Goal: Transaction & Acquisition: Subscribe to service/newsletter

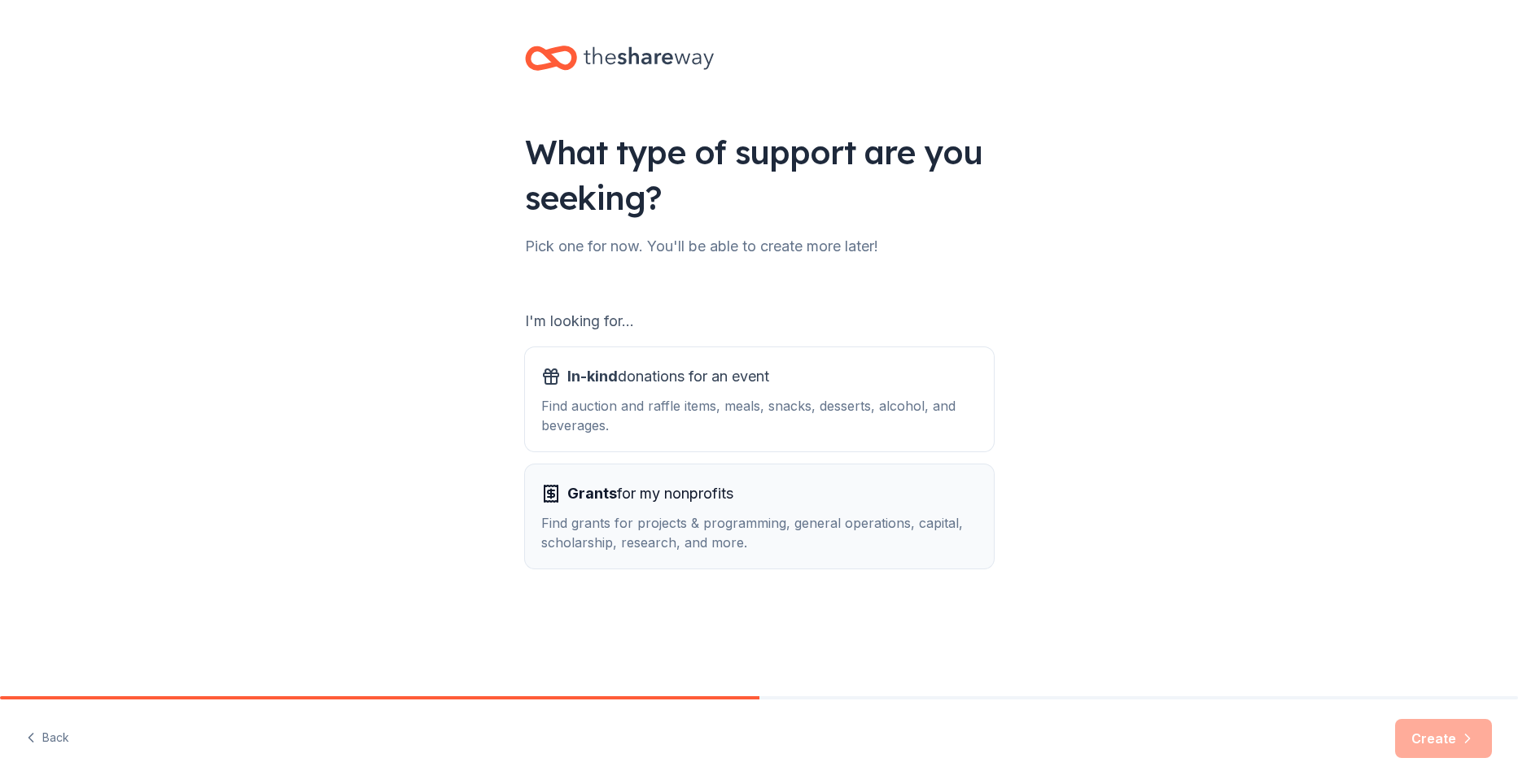
click at [656, 504] on span "Grants for my nonprofits" at bounding box center [651, 494] width 166 height 26
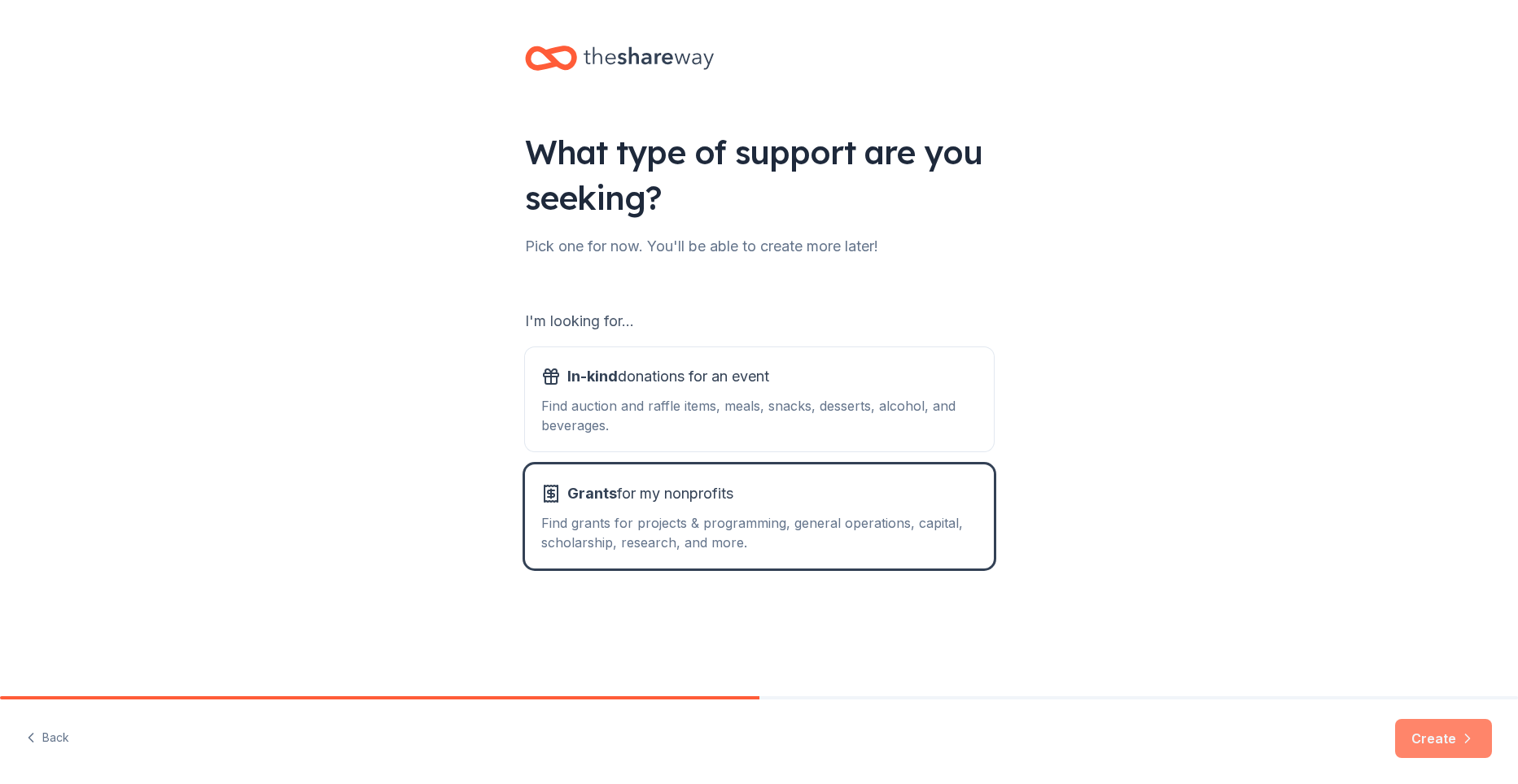
click at [1435, 730] on button "Create" at bounding box center [1444, 738] width 97 height 39
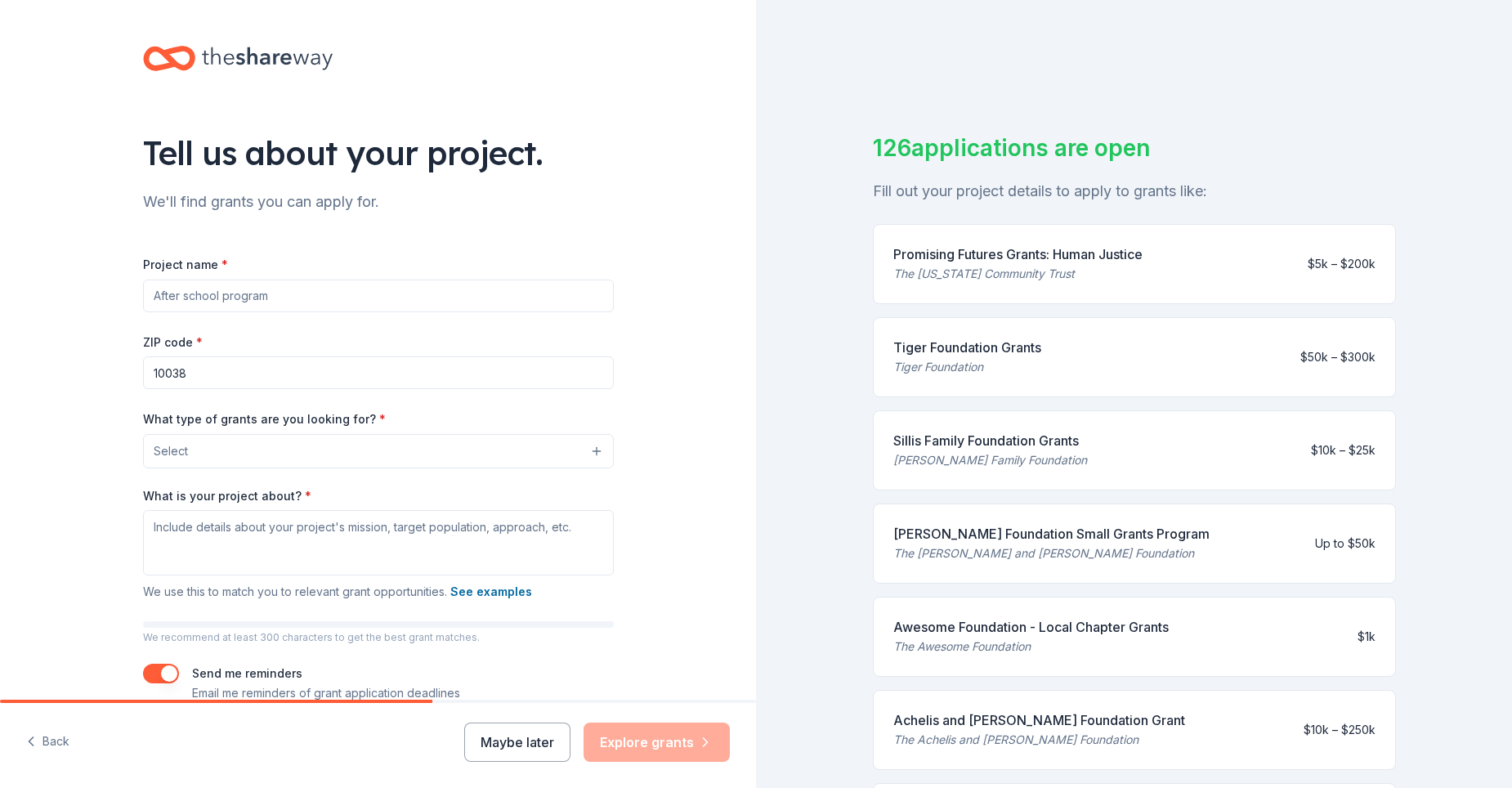
click at [222, 293] on input "Project name *" at bounding box center [378, 296] width 471 height 33
type input "Legal Aid Society"
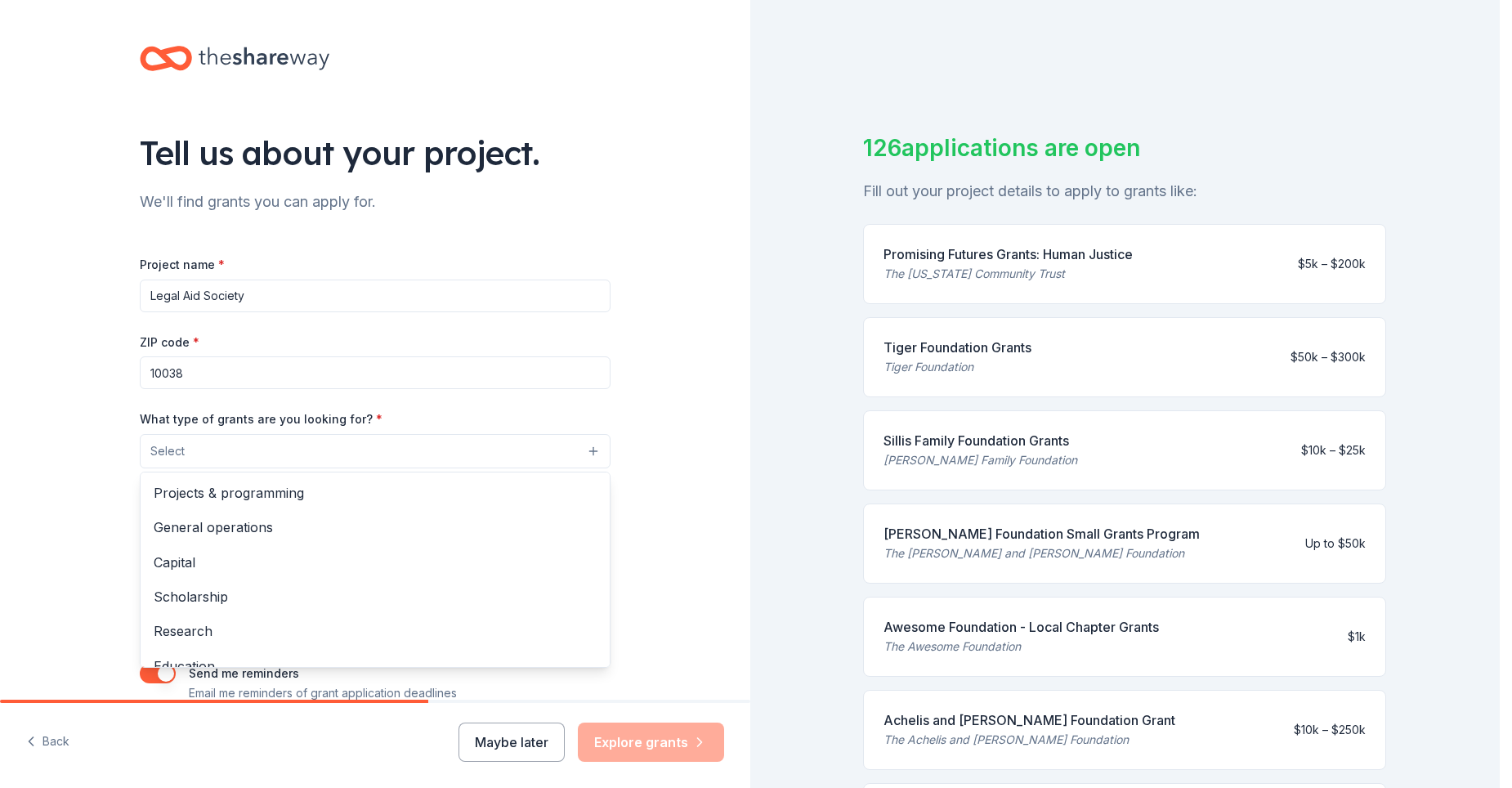
click at [238, 450] on button "Select" at bounding box center [375, 451] width 471 height 35
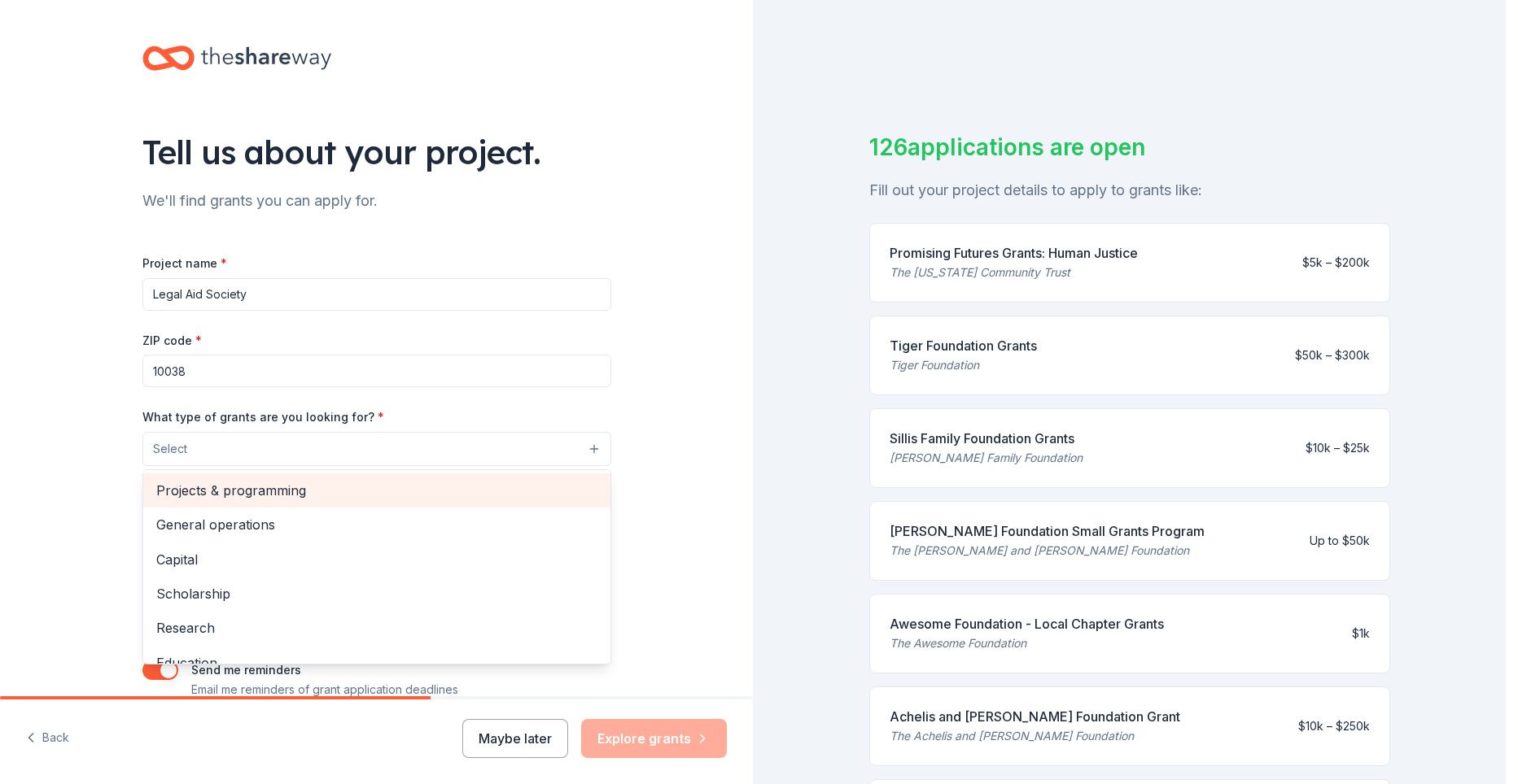
click at [281, 487] on span "Projects & programming" at bounding box center [377, 490] width 441 height 21
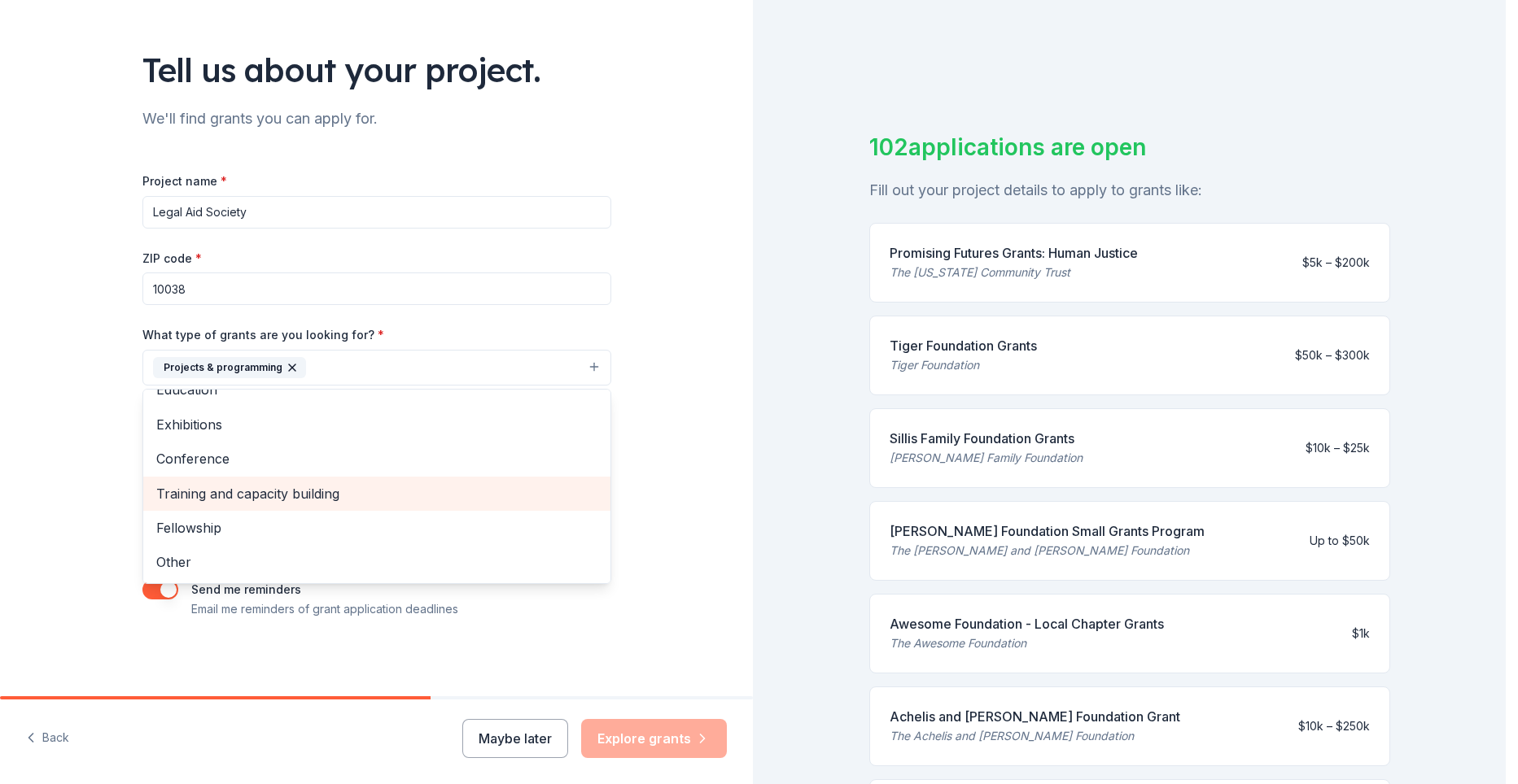
scroll to position [83, 0]
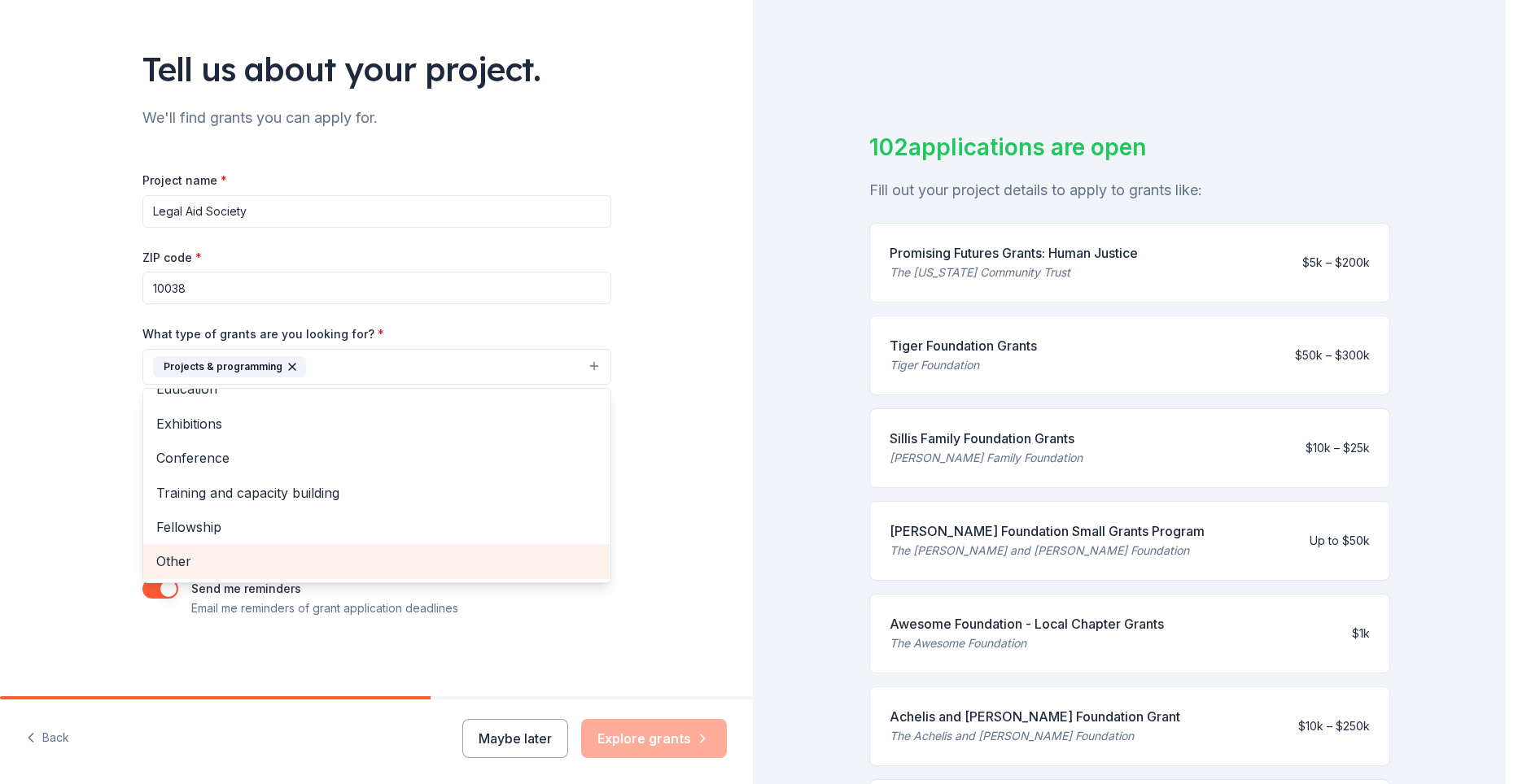
click at [295, 560] on span "Other" at bounding box center [377, 561] width 441 height 21
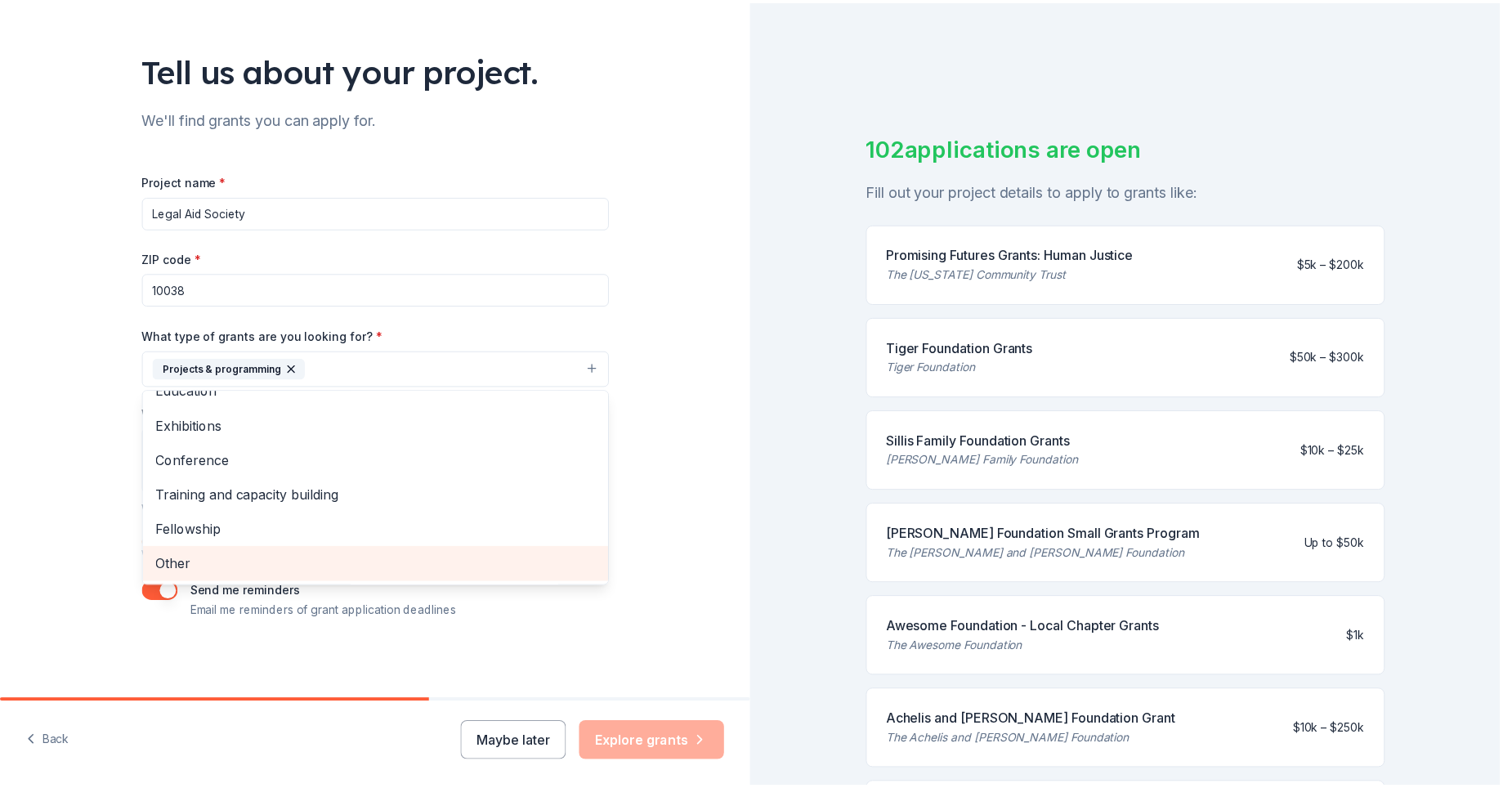
scroll to position [124, 0]
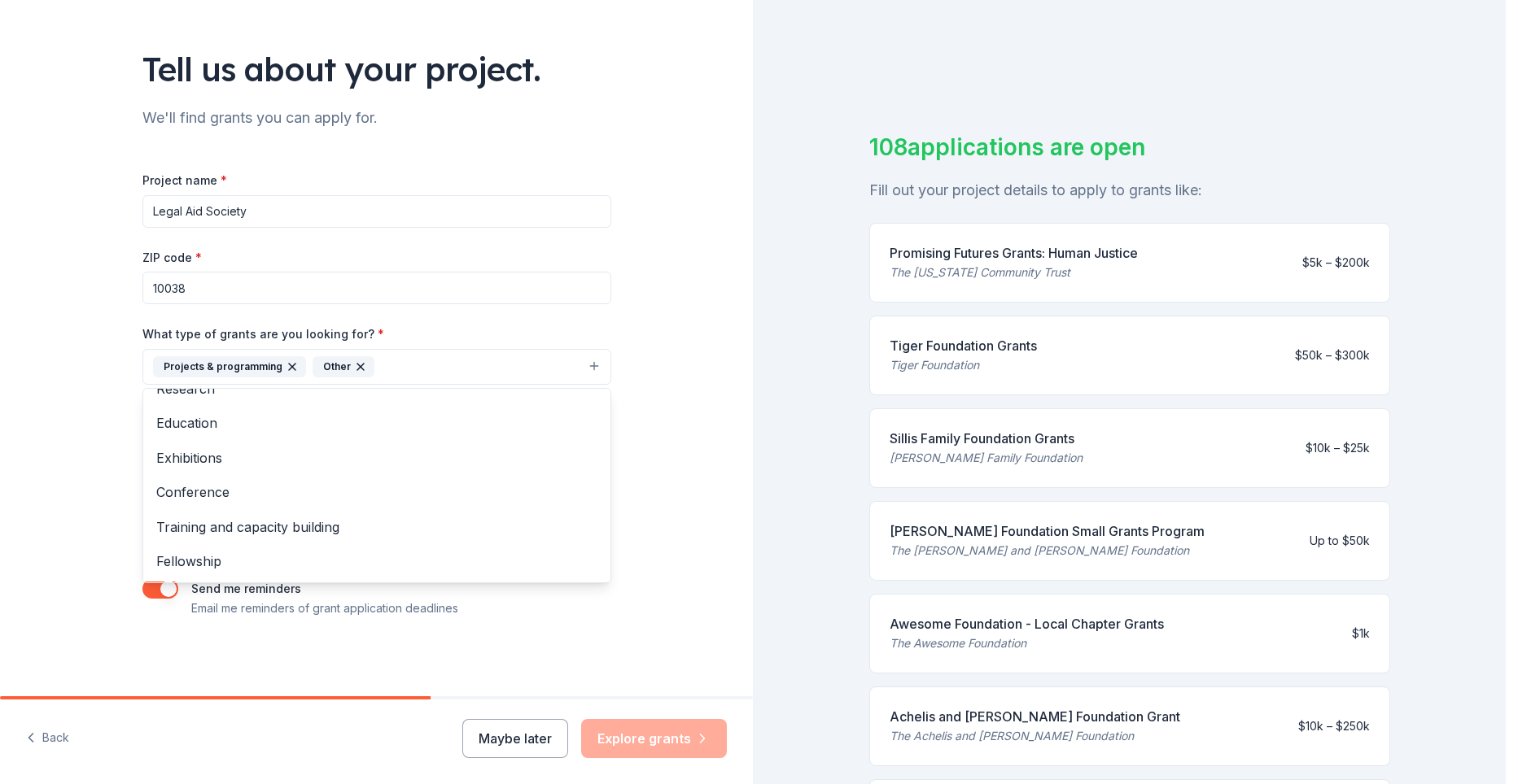
click at [246, 659] on div "Tell us about your project. We'll find grants you can apply for. Project name *…" at bounding box center [377, 307] width 521 height 780
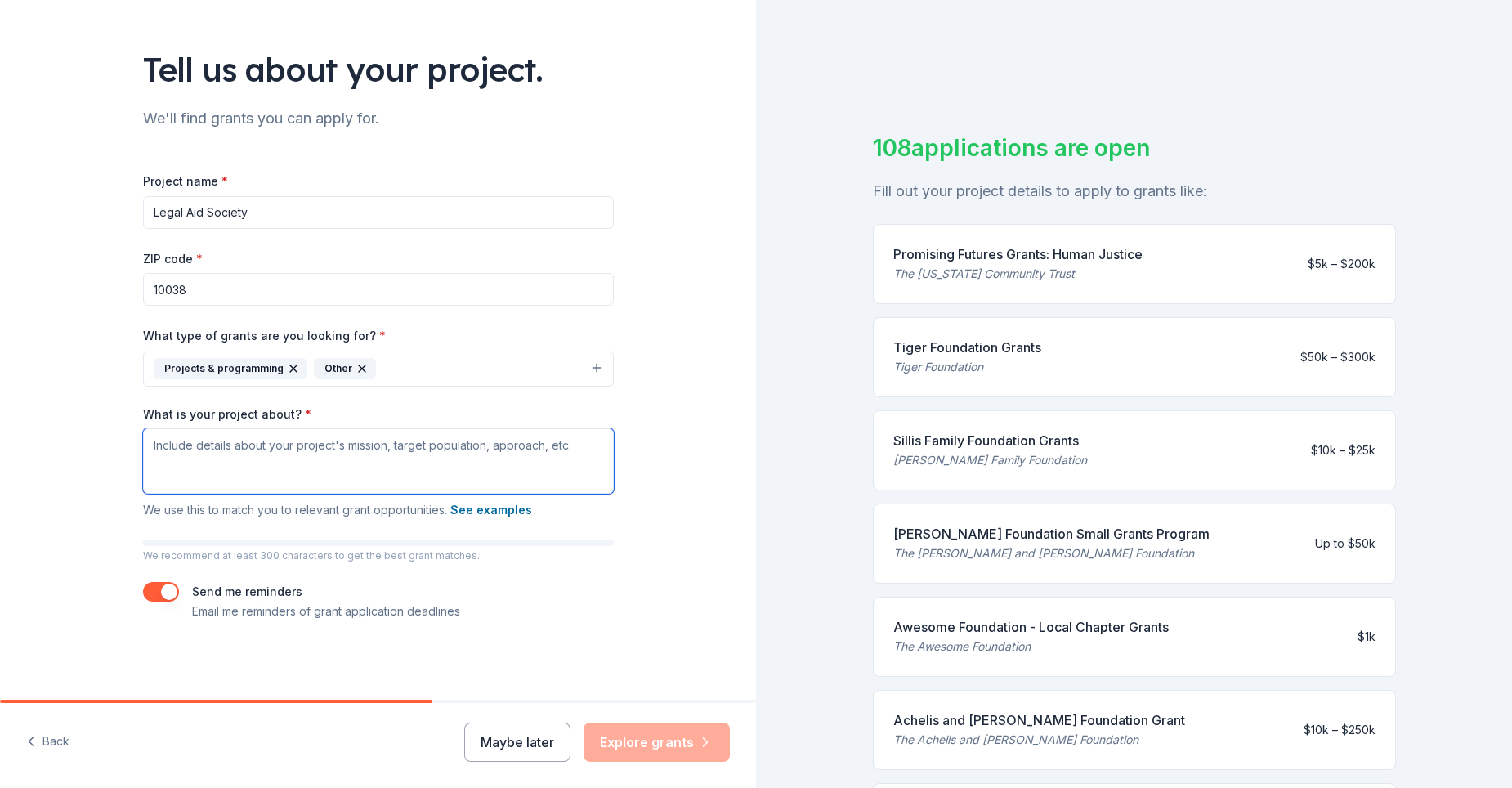
click at [256, 450] on textarea "What is your project about? *" at bounding box center [378, 461] width 471 height 65
type textarea "L"
click at [226, 445] on textarea "We are" at bounding box center [378, 461] width 471 height 65
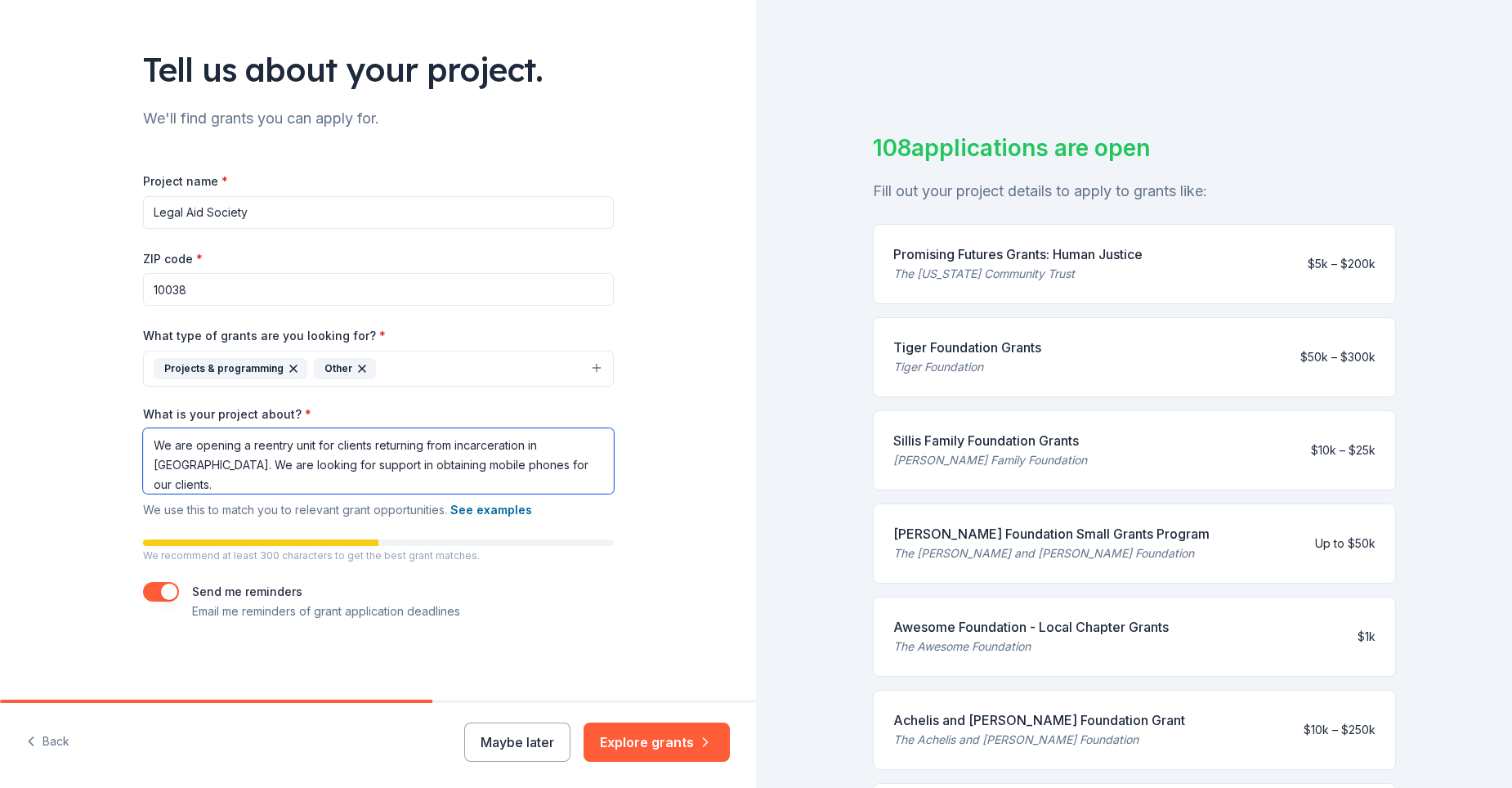
scroll to position [20, 0]
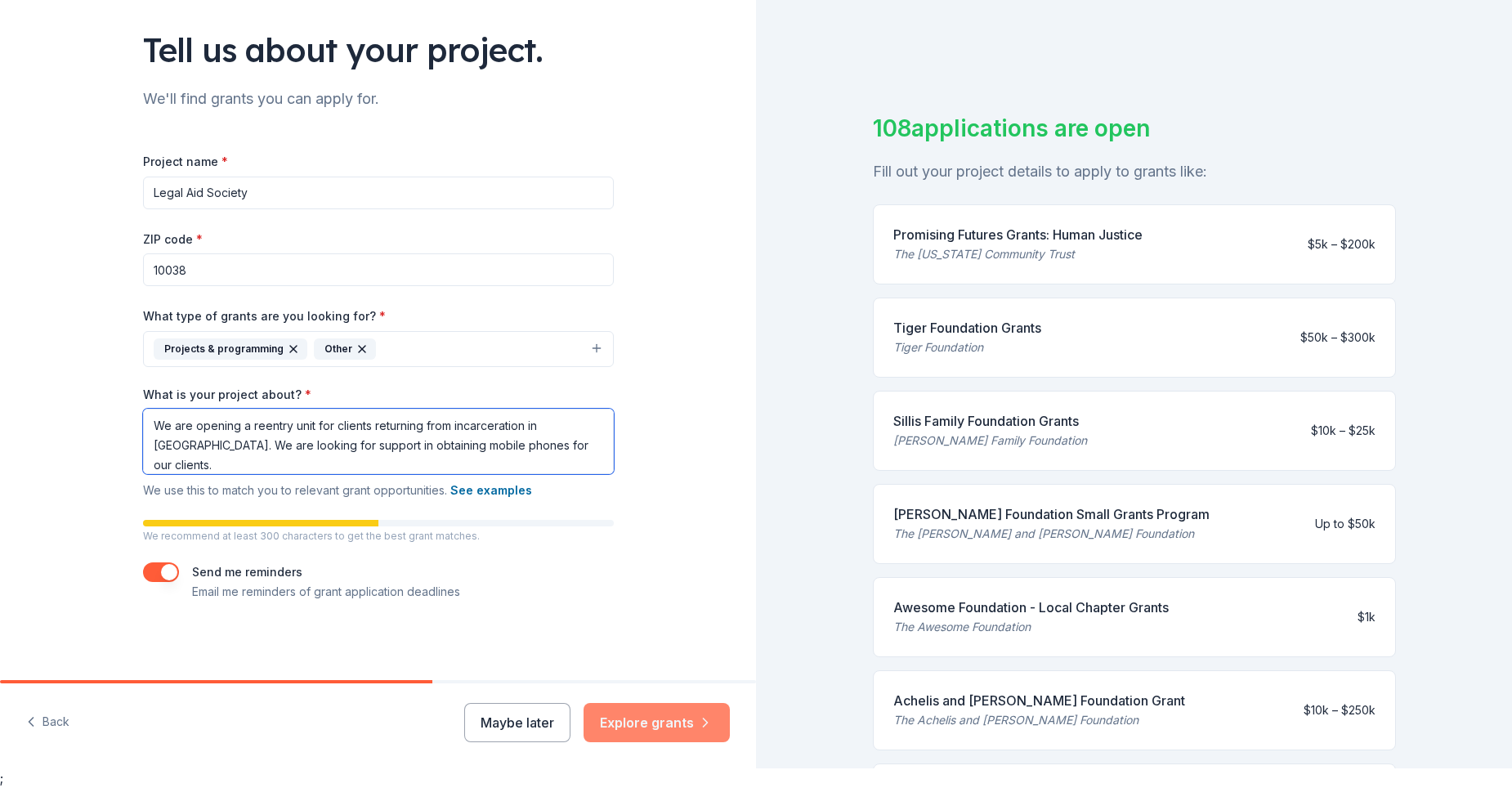
type textarea "We are opening a reentry unit for clients returning from incarceration in [GEOG…"
click at [614, 715] on button "Explore grants" at bounding box center [657, 722] width 147 height 39
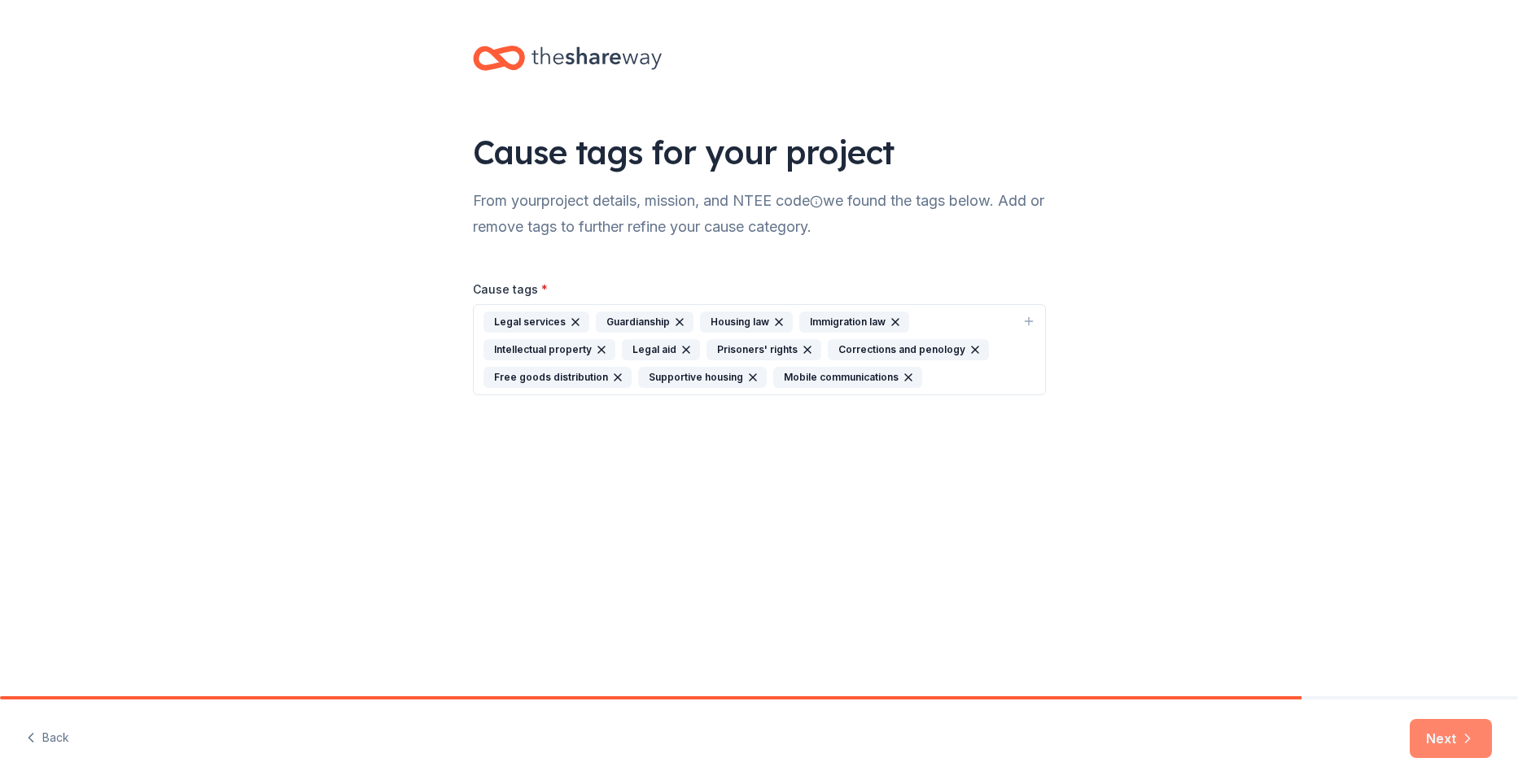
click at [1454, 743] on button "Next" at bounding box center [1451, 738] width 82 height 39
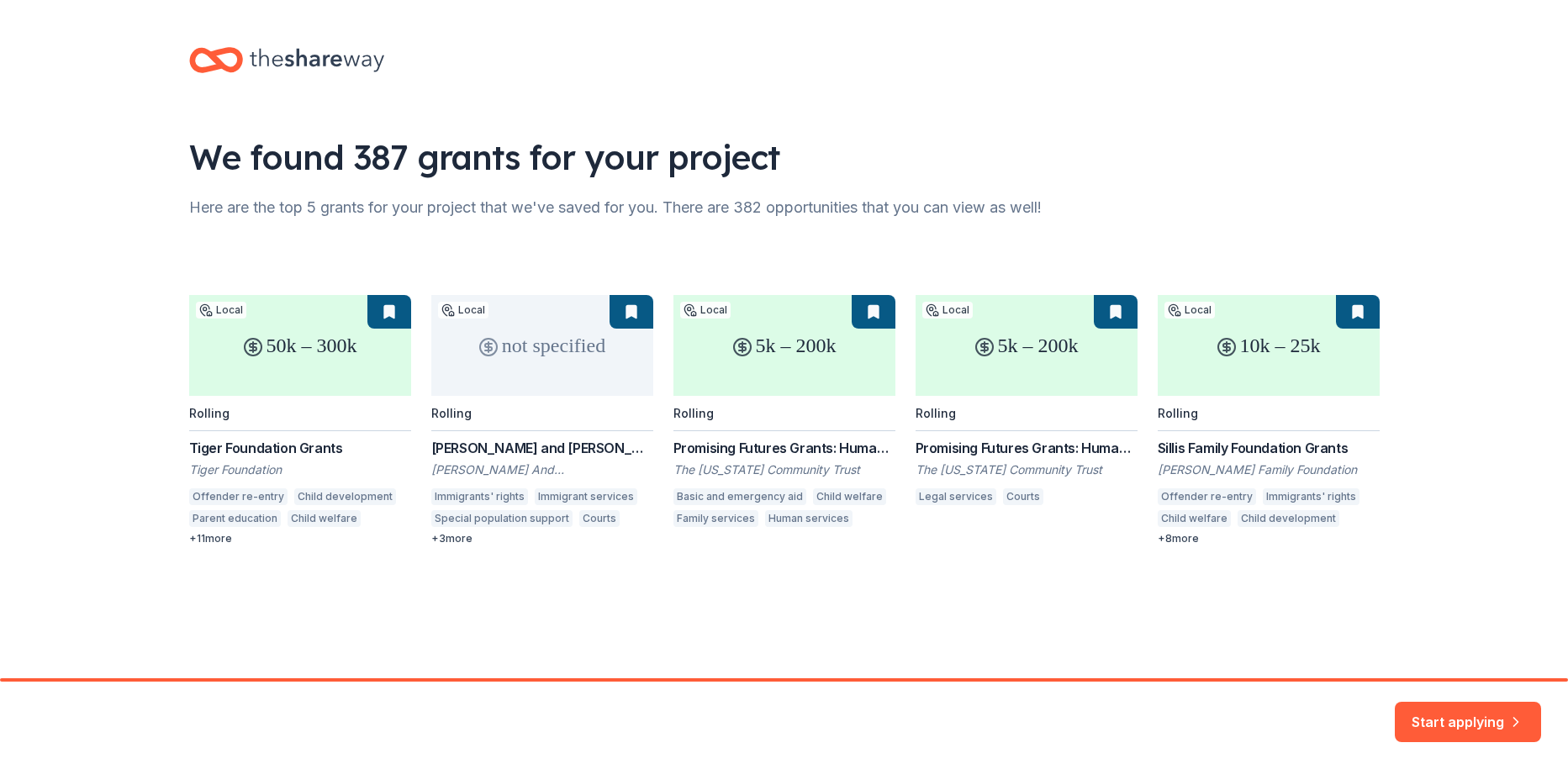
click at [1446, 742] on div "Start applying" at bounding box center [784, 725] width 1568 height 87
click at [1449, 720] on button "Start applying" at bounding box center [1468, 711] width 146 height 40
click at [1464, 706] on div "Start applying" at bounding box center [784, 725] width 1568 height 87
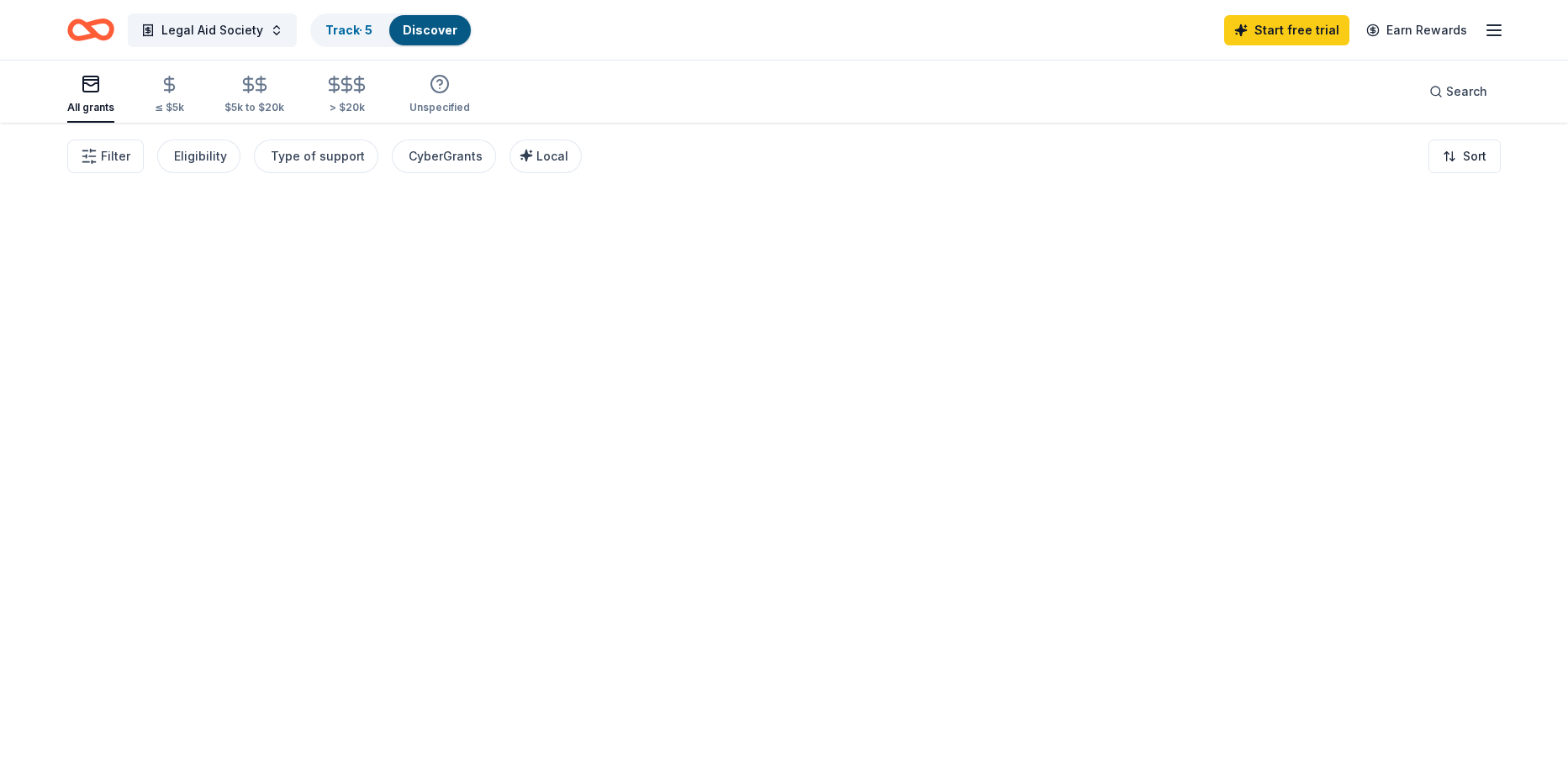
drag, startPoint x: 1464, startPoint y: 706, endPoint x: 1392, endPoint y: 608, distance: 121.6
click at [1382, 616] on div at bounding box center [784, 446] width 1568 height 647
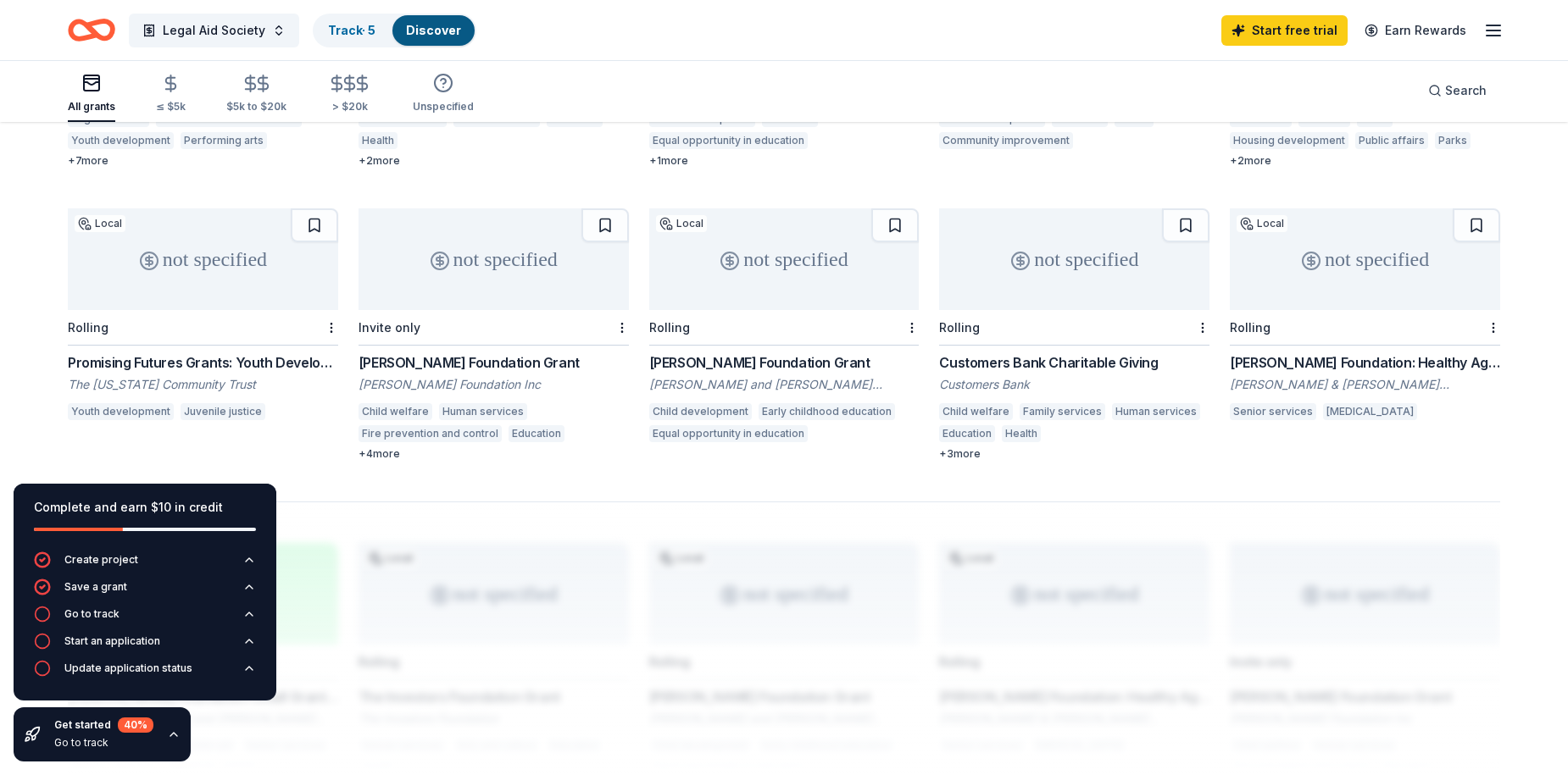
scroll to position [1017, 0]
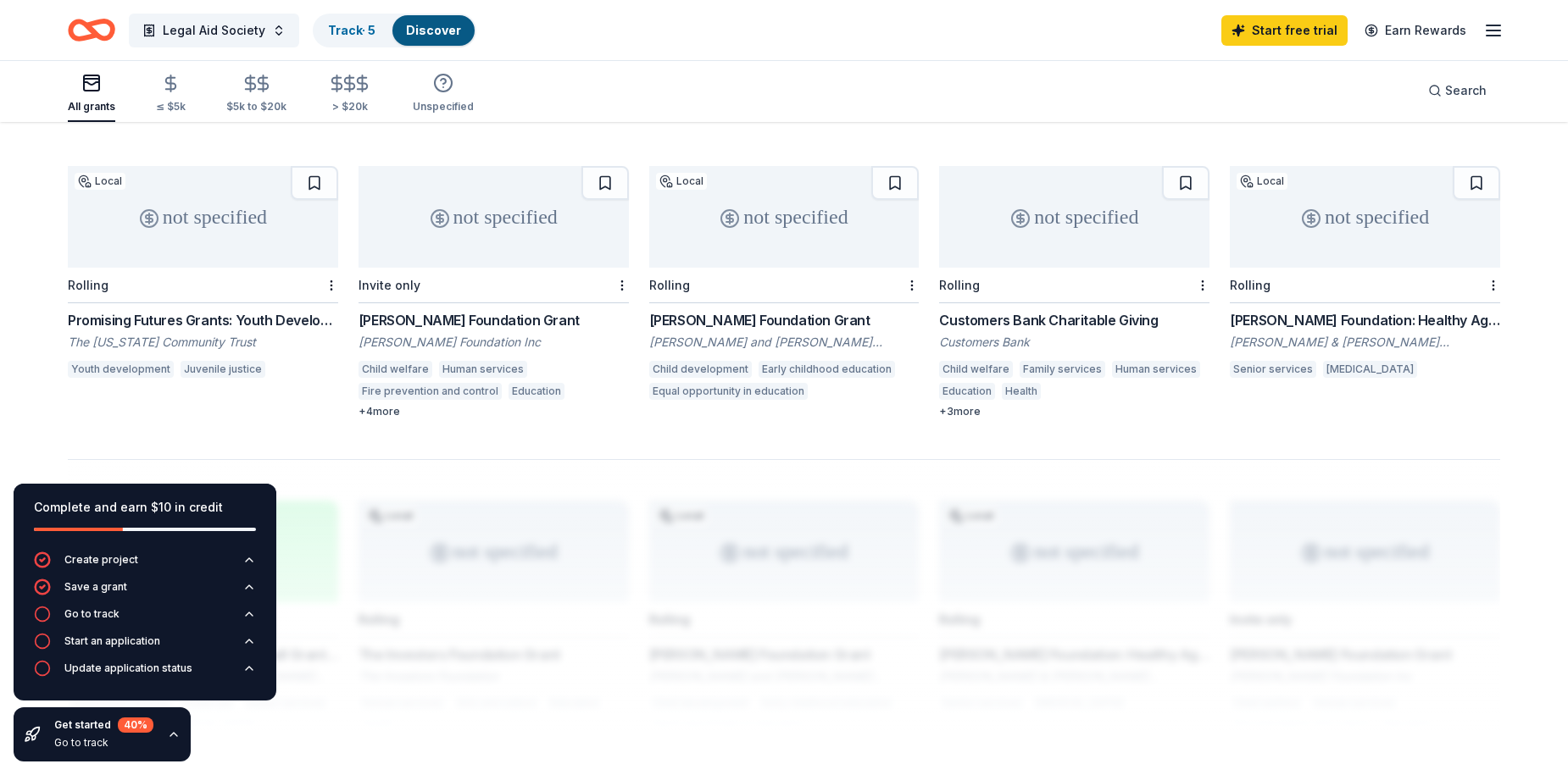
click at [679, 459] on div at bounding box center [784, 595] width 1432 height 272
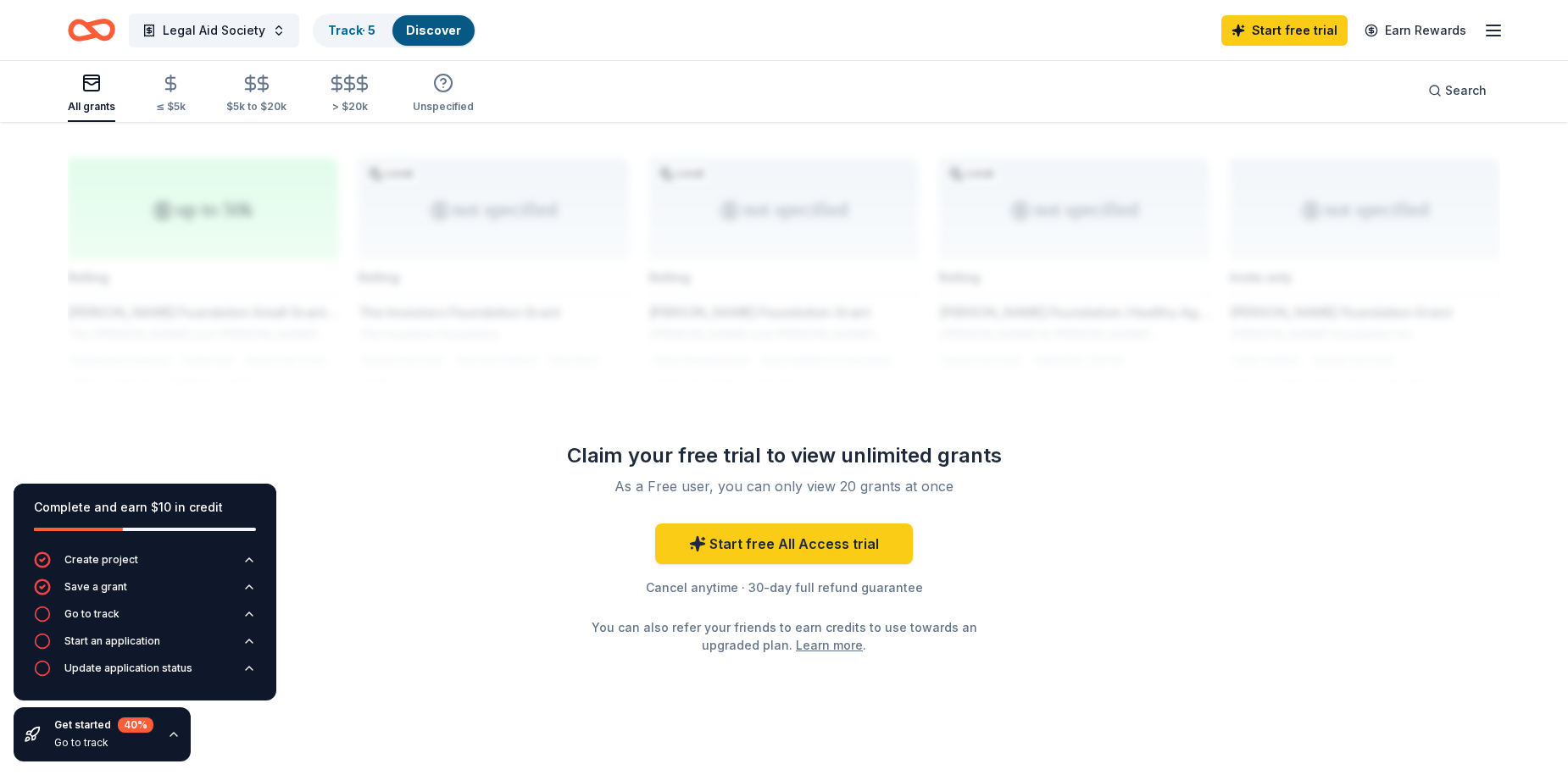
scroll to position [1359, 0]
click at [169, 734] on icon "button" at bounding box center [174, 734] width 13 height 13
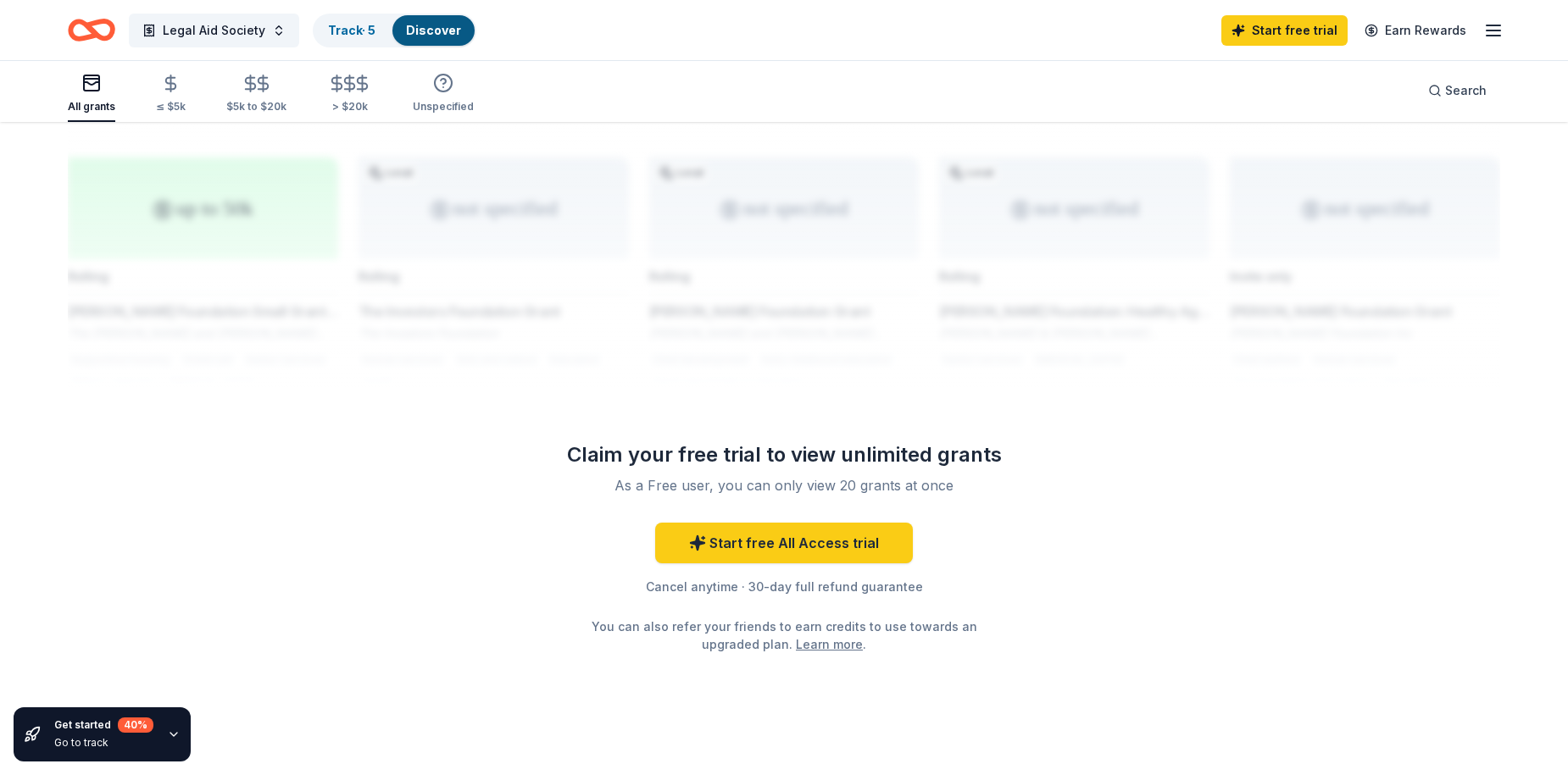
click at [170, 734] on icon "button" at bounding box center [174, 735] width 7 height 4
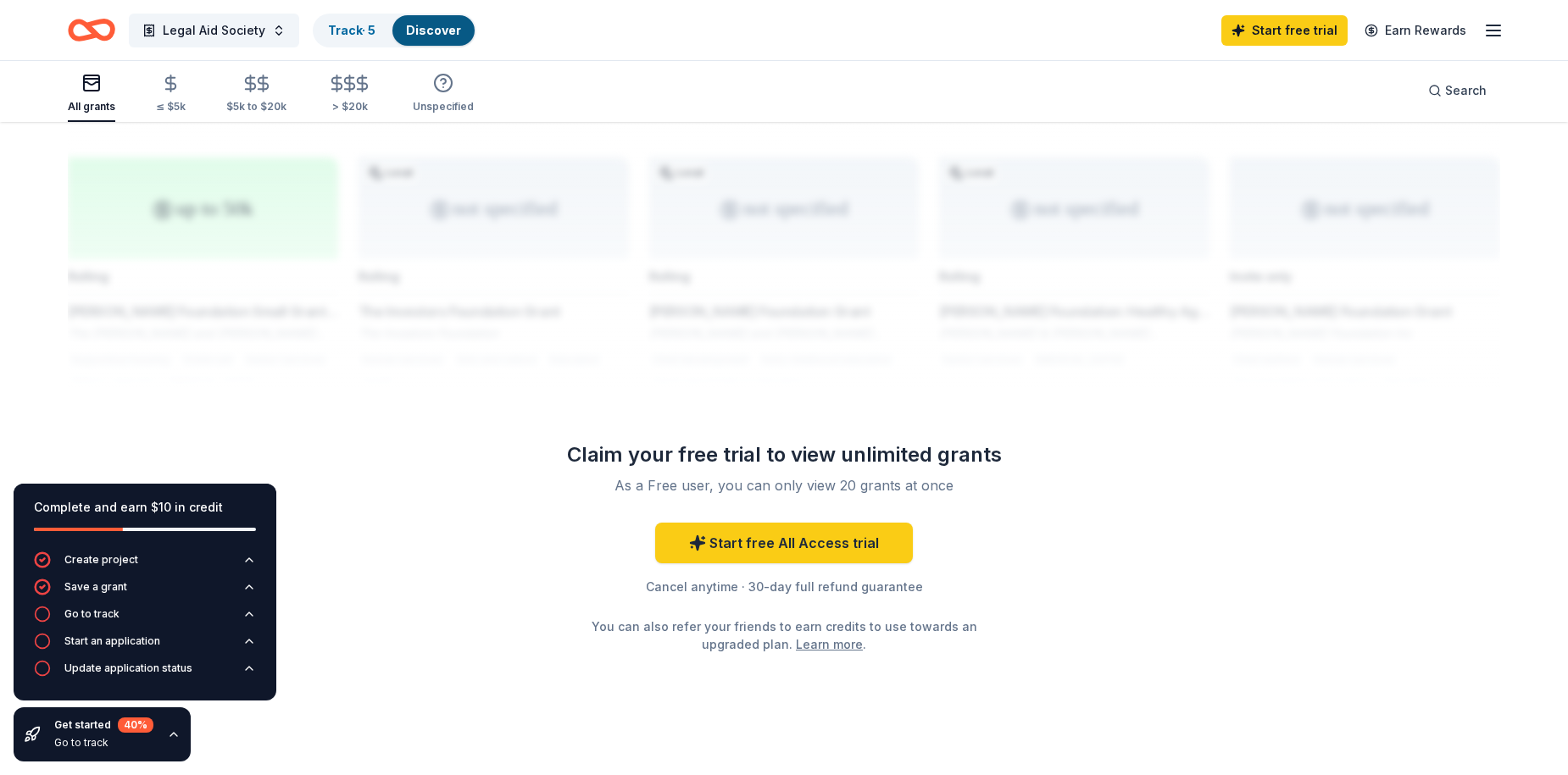
click at [830, 577] on div "Cancel anytime · 30-day full refund guarantee" at bounding box center [784, 587] width 488 height 21
click at [807, 530] on link "Start free All Access trial" at bounding box center [784, 542] width 257 height 40
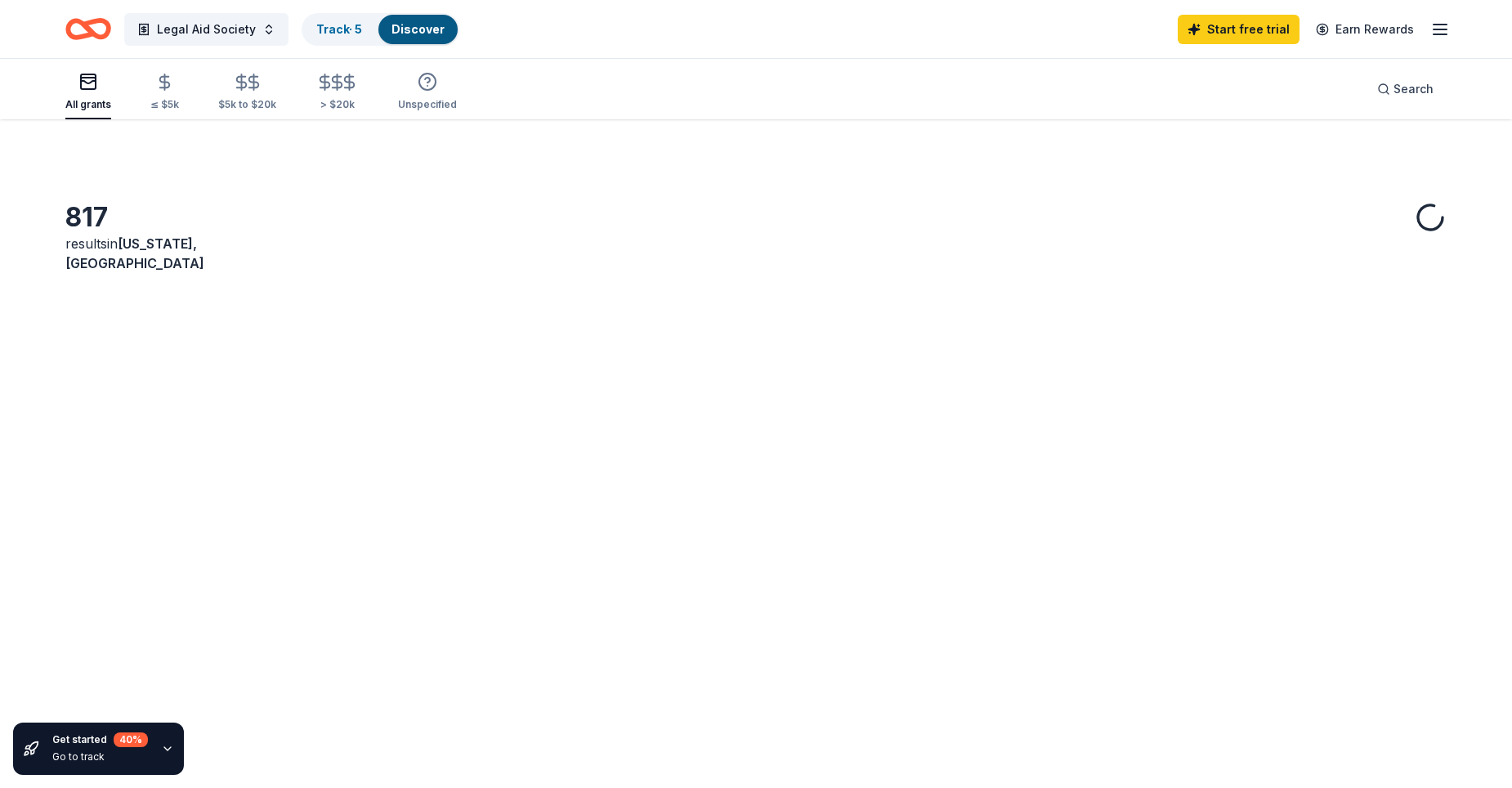
scroll to position [1272, 0]
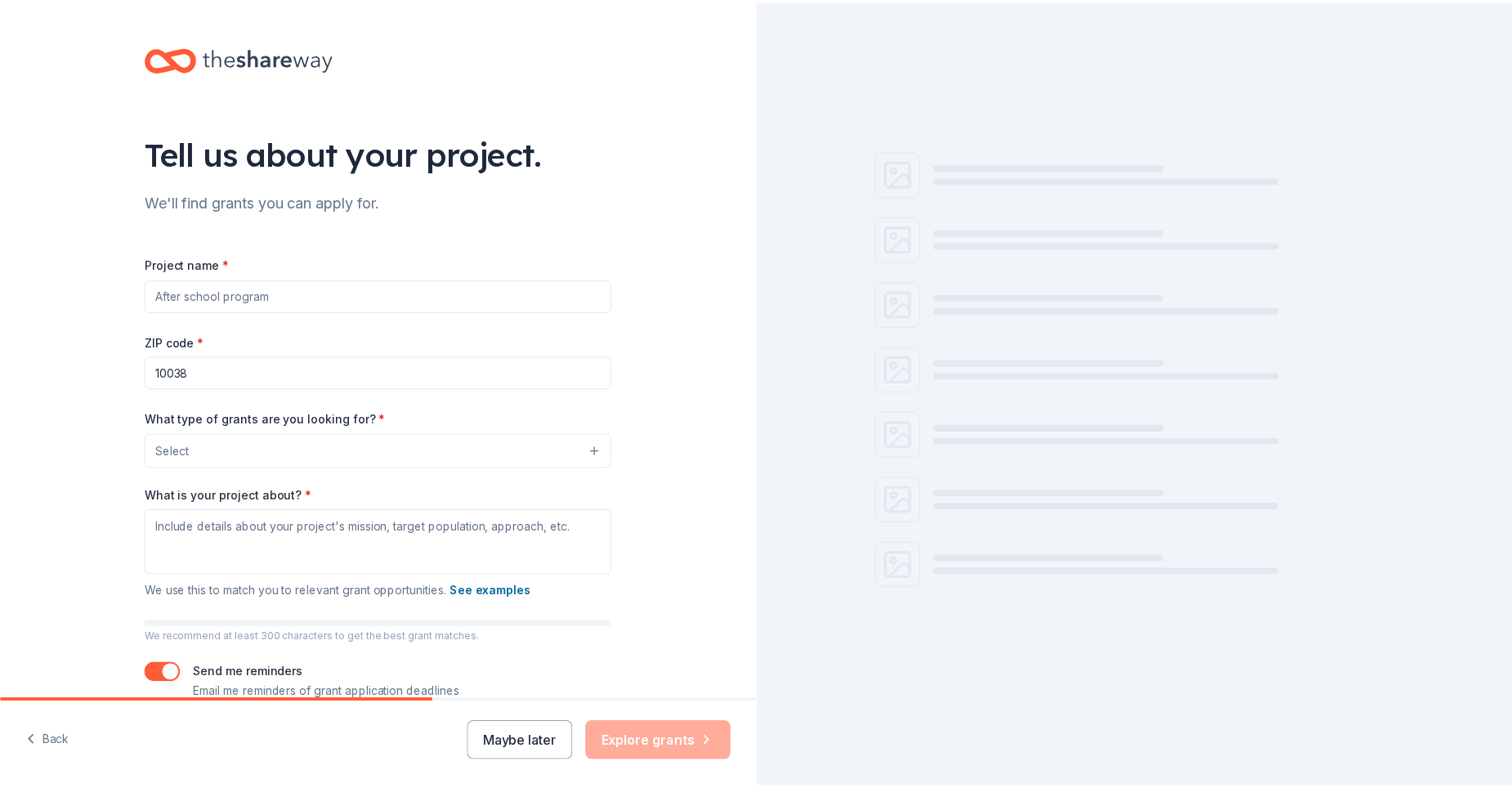
scroll to position [20, 0]
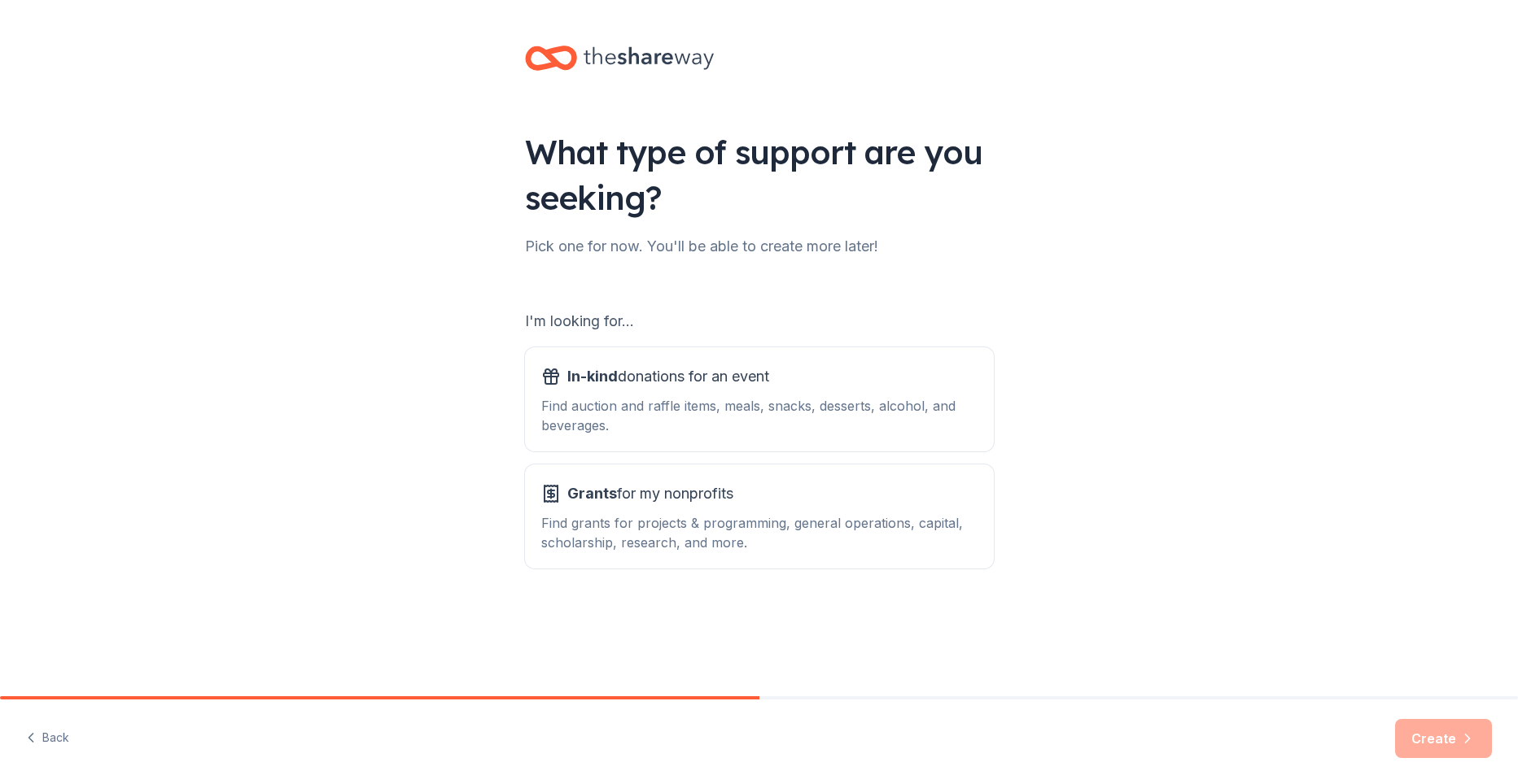
click at [192, 454] on div "What type of support are you seeking? Pick one for now. You'll be able to creat…" at bounding box center [759, 328] width 1518 height 656
